Goal: Transaction & Acquisition: Purchase product/service

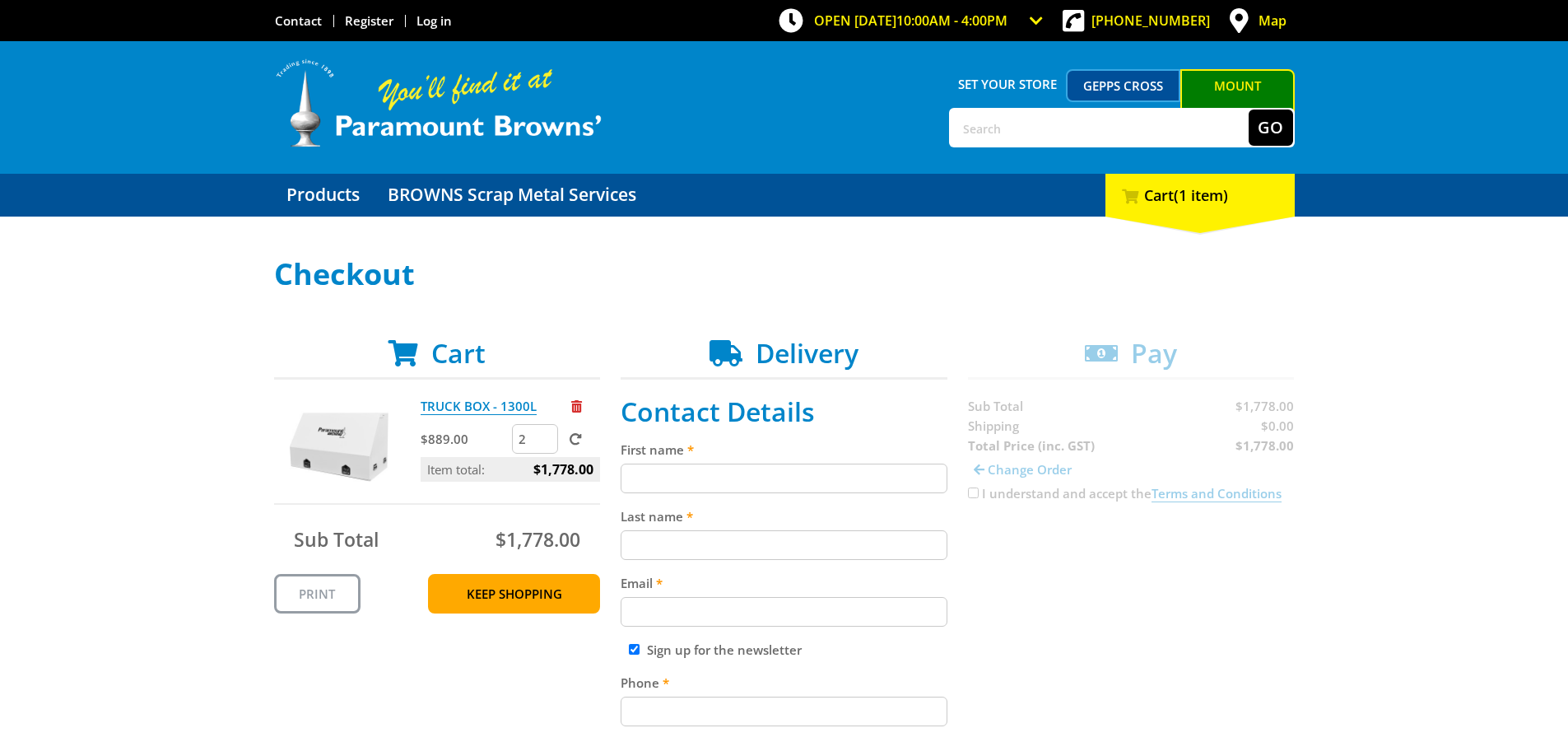
click at [1216, 198] on span "(1 item)" at bounding box center [1201, 195] width 54 height 20
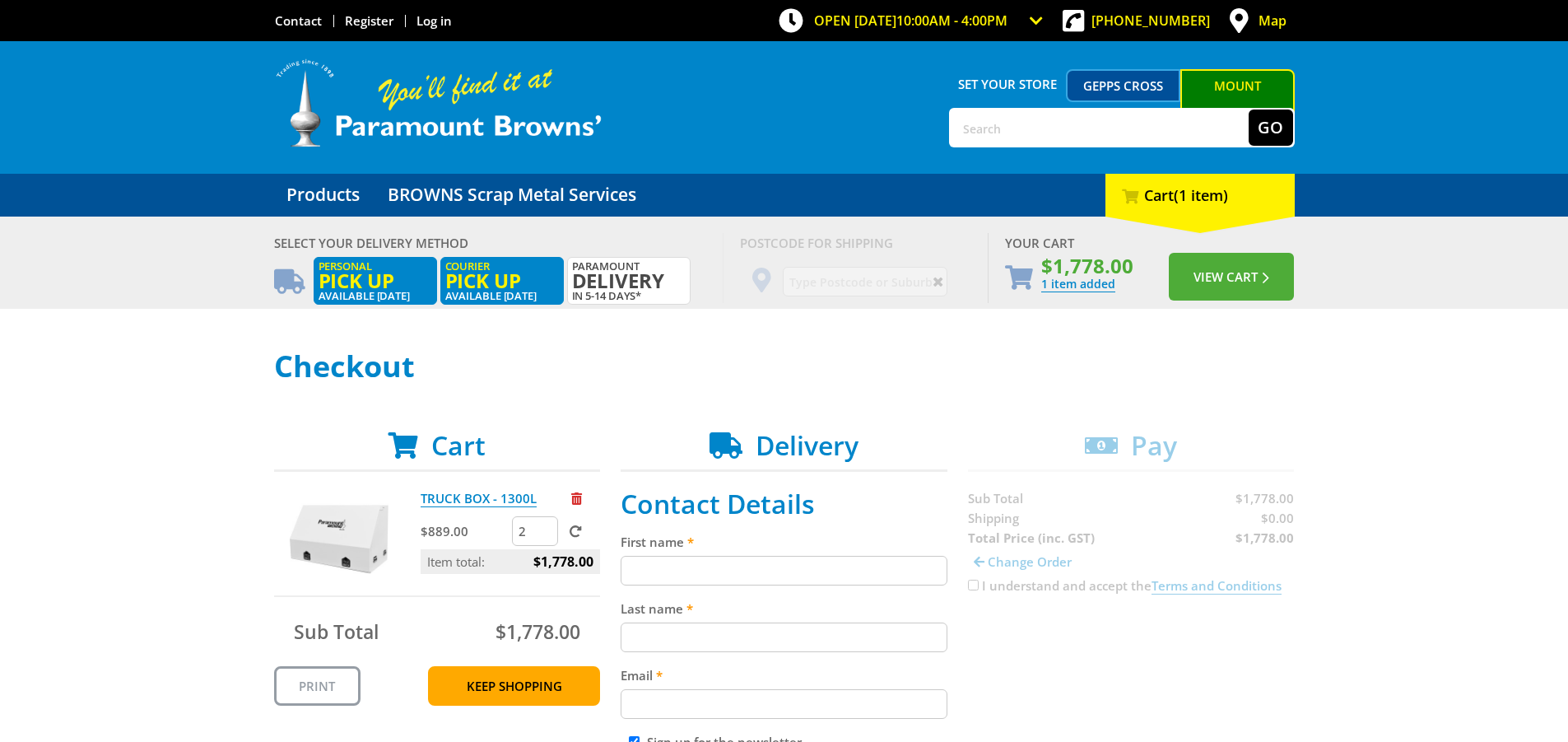
click at [393, 266] on span "Personal Pick up" at bounding box center [376, 275] width 113 height 30
radio input "true"
click at [1249, 269] on button "View Cart" at bounding box center [1232, 276] width 125 height 47
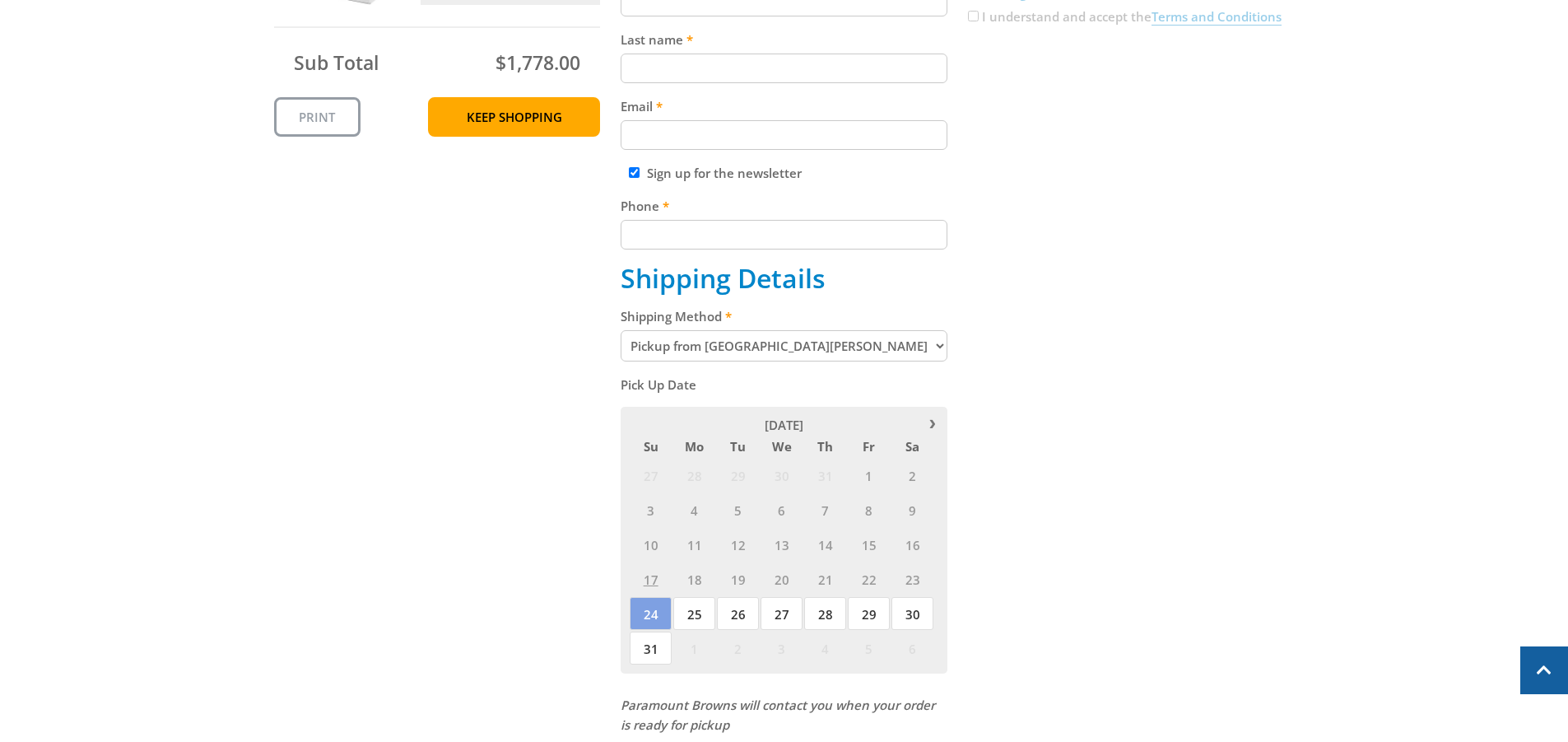
scroll to position [494, 0]
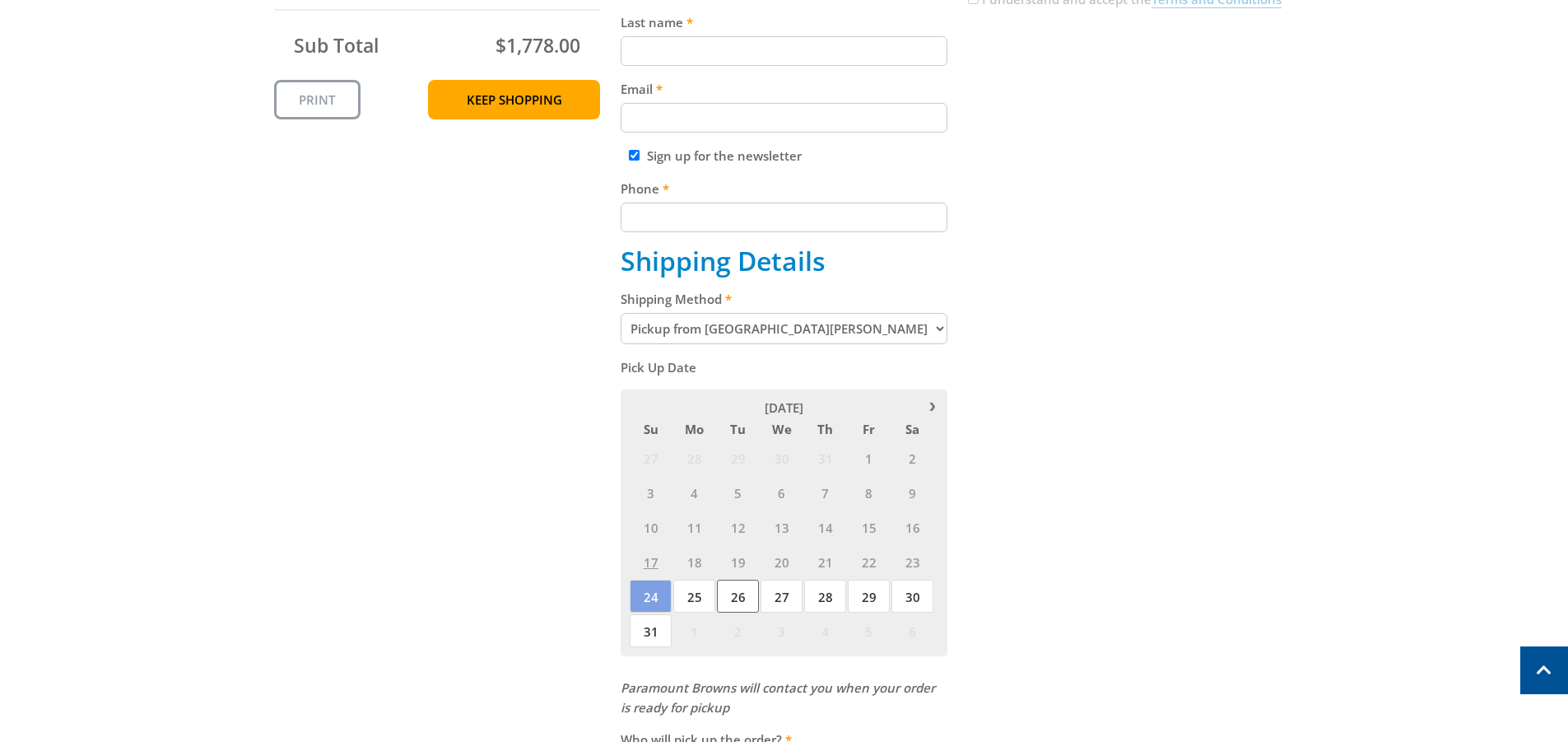
click at [740, 601] on span "26" at bounding box center [738, 596] width 42 height 33
click at [784, 605] on span "27" at bounding box center [781, 596] width 42 height 33
click at [1069, 586] on div "Cart TRUCK BOX - 1300L $889.00 2 Item total: $1,778.00 Sub Total $1,778.00 Prin…" at bounding box center [784, 431] width 1021 height 1175
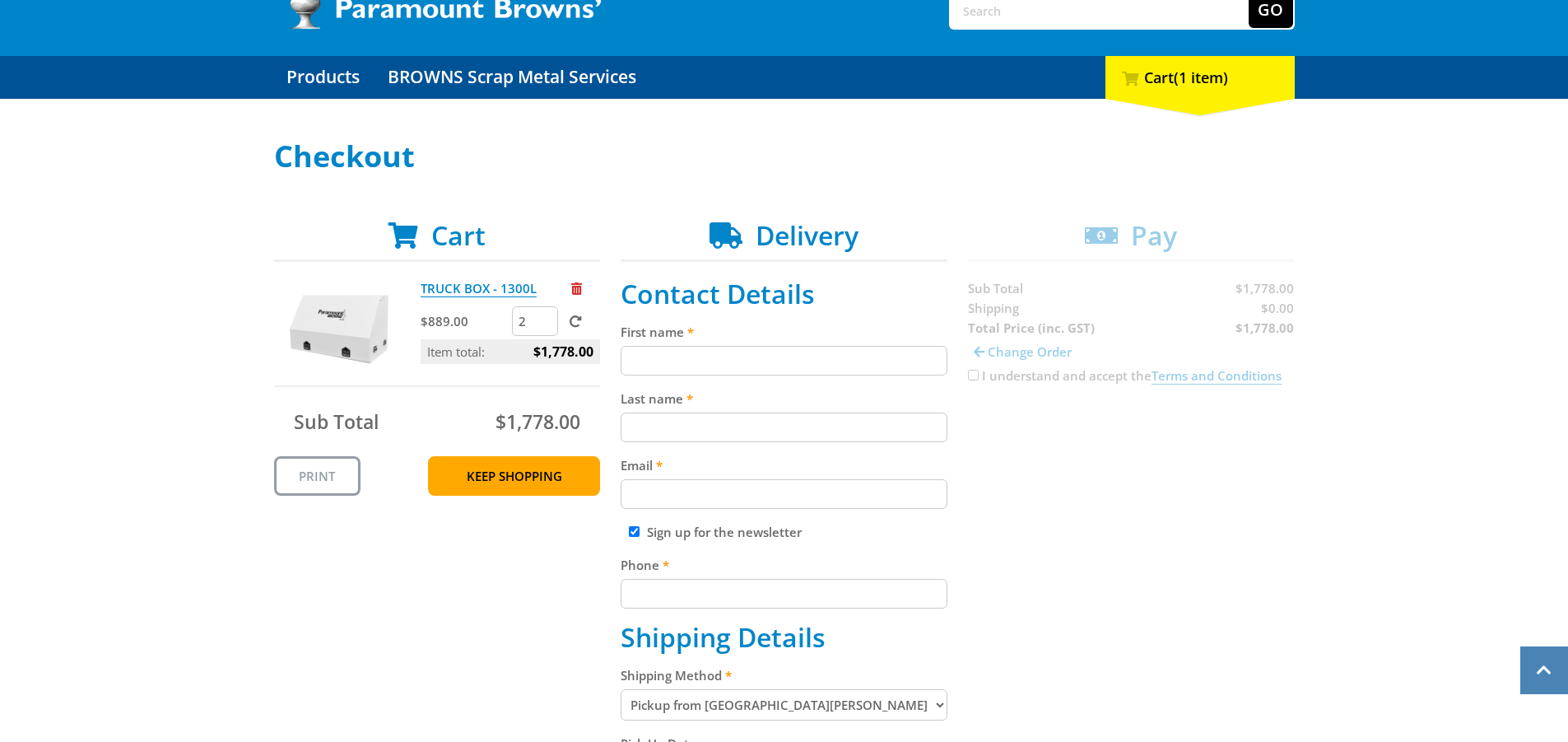
scroll to position [82, 0]
